Goal: Transaction & Acquisition: Purchase product/service

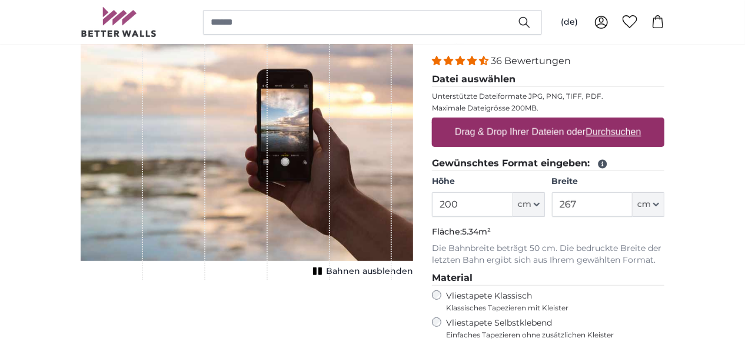
drag, startPoint x: 544, startPoint y: 202, endPoint x: 466, endPoint y: 201, distance: 78.3
click at [466, 201] on product-detail "Abbrechen Bild zuschneiden Bahnen ausblenden Eigenes Foto als Tapete Nr. WQ553 …" at bounding box center [372, 267] width 603 height 549
type input "380"
drag, startPoint x: 660, startPoint y: 201, endPoint x: 587, endPoint y: 212, distance: 73.8
click at [613, 207] on div "Höhe 380 ft cm Centimeter (cm) Inches (inch) Feet (ft. in.) Breite 267 ft cm Ce…" at bounding box center [548, 196] width 232 height 41
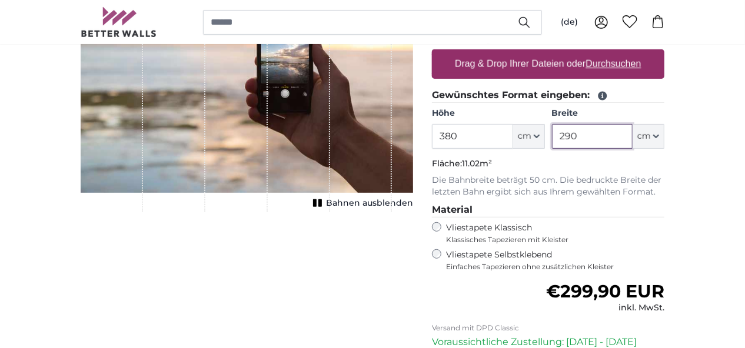
scroll to position [204, 0]
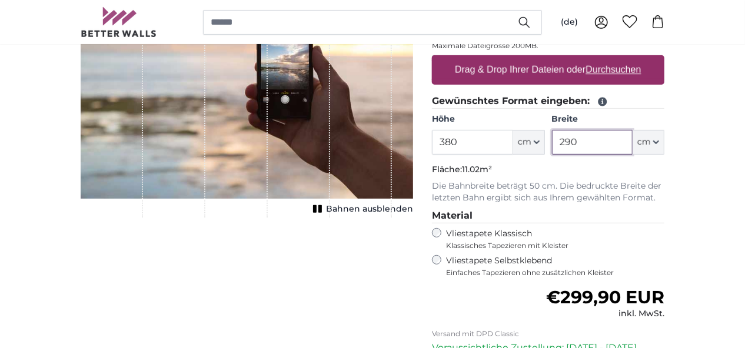
type input "290"
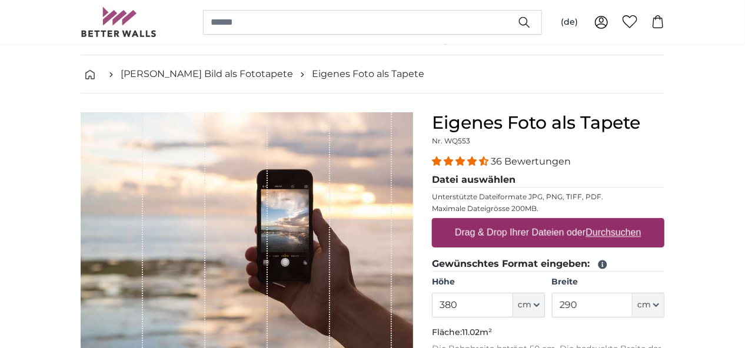
scroll to position [78, 0]
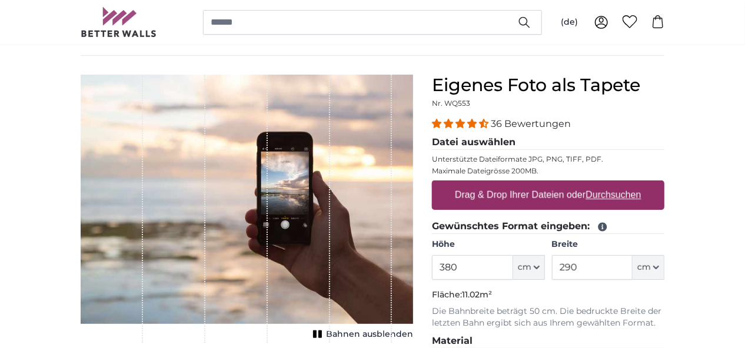
click at [561, 190] on label "Drag & Drop Ihrer Dateien oder Durchsuchen" at bounding box center [548, 196] width 196 height 24
click at [561, 184] on input "Drag & Drop Ihrer Dateien oder Durchsuchen" at bounding box center [548, 183] width 232 height 4
